Goal: Check status: Check status

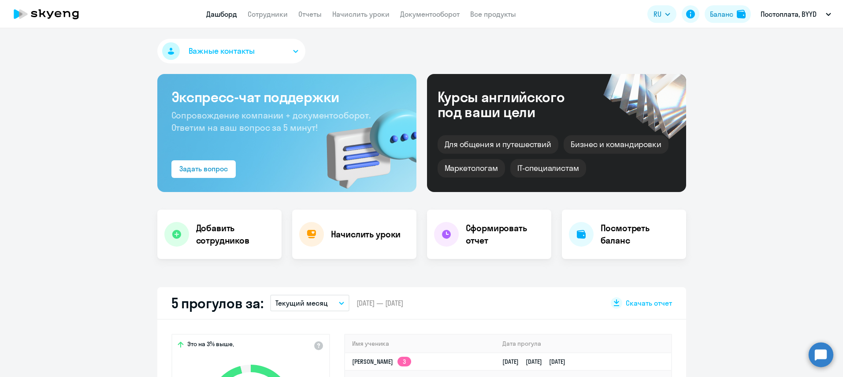
scroll to position [166, 0]
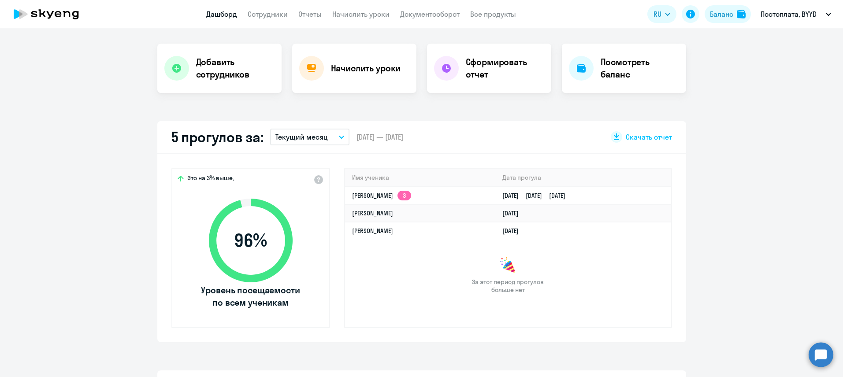
click at [329, 138] on button "Текущий месяц" at bounding box center [309, 137] width 79 height 17
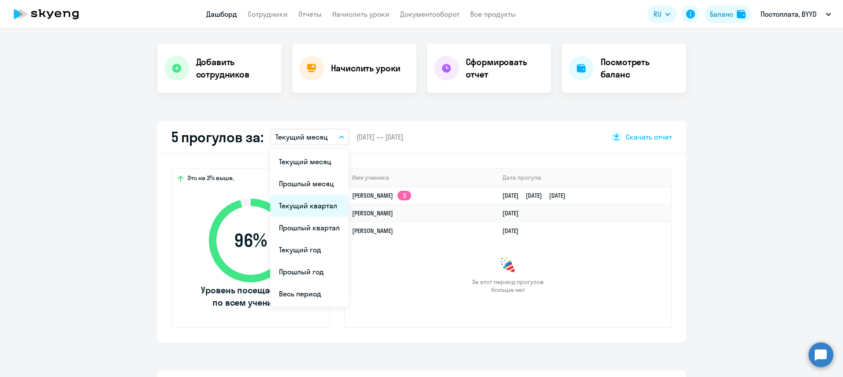
click at [318, 202] on li "Текущий квартал" at bounding box center [309, 206] width 78 height 22
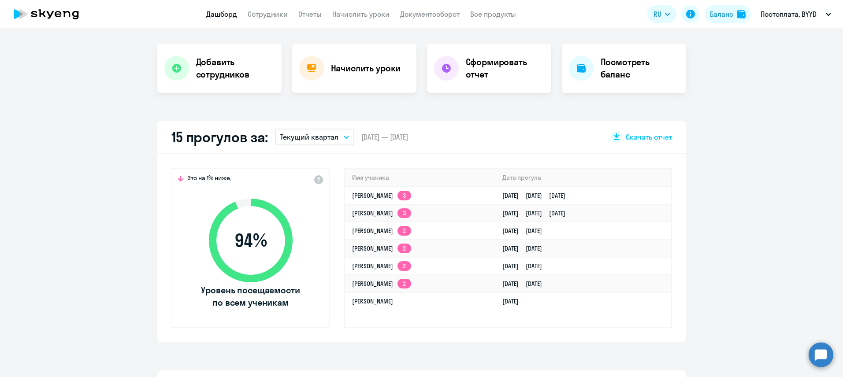
select select "30"
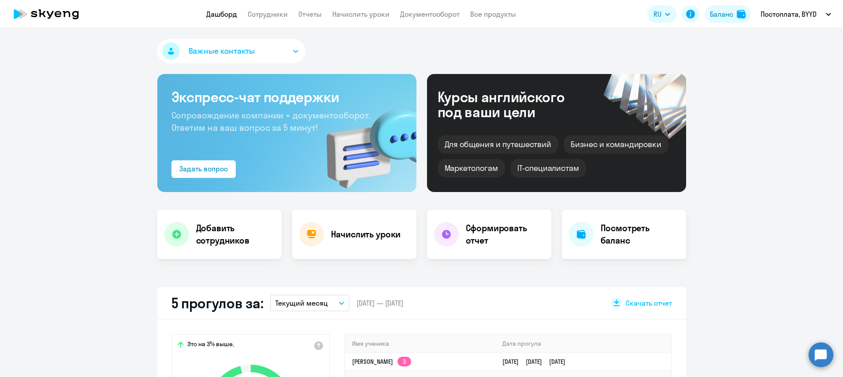
click at [787, 7] on button "Постоплата, BYYD" at bounding box center [795, 14] width 79 height 21
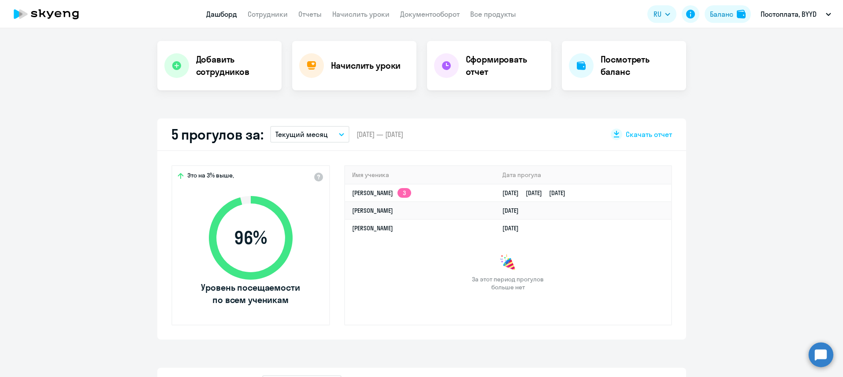
scroll to position [174, 0]
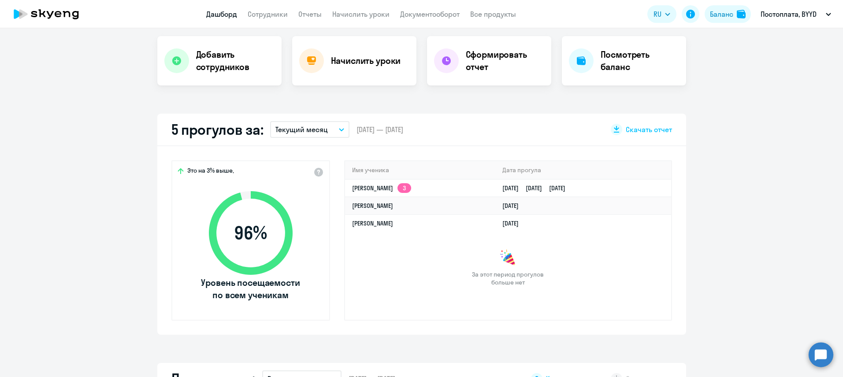
select select "30"
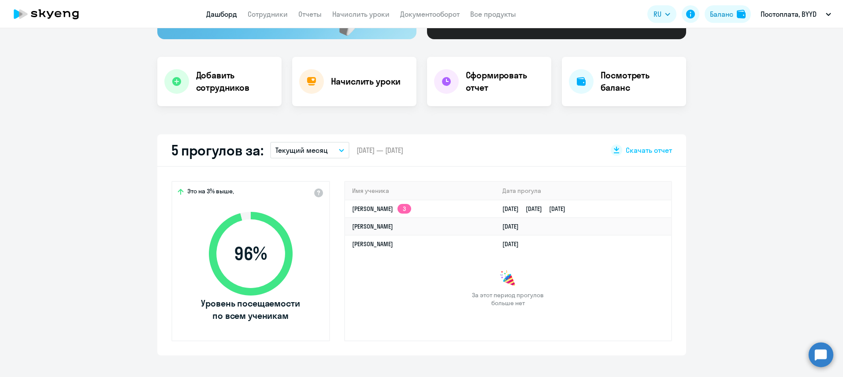
scroll to position [0, 0]
